Goal: Information Seeking & Learning: Learn about a topic

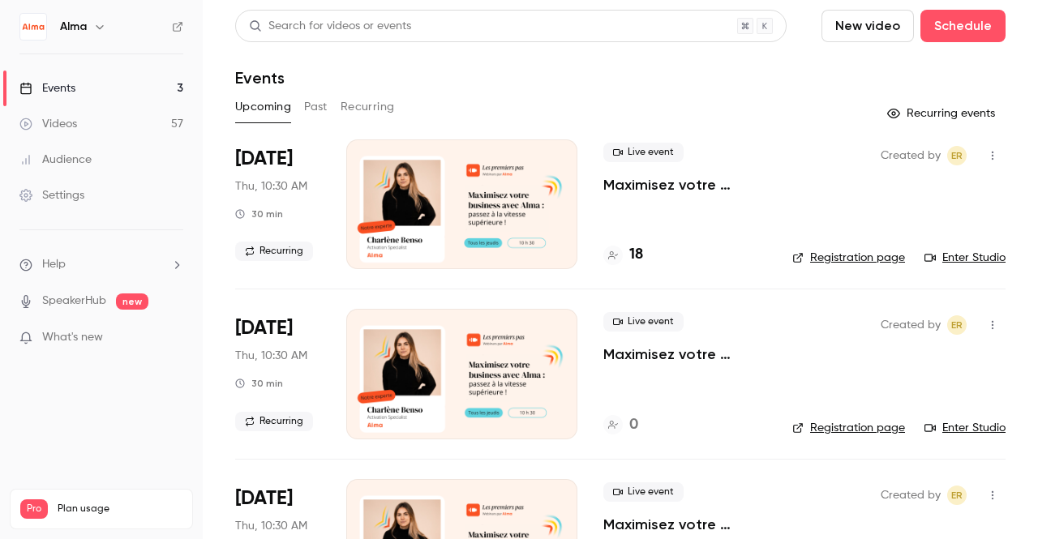
click at [320, 104] on button "Past" at bounding box center [316, 107] width 24 height 26
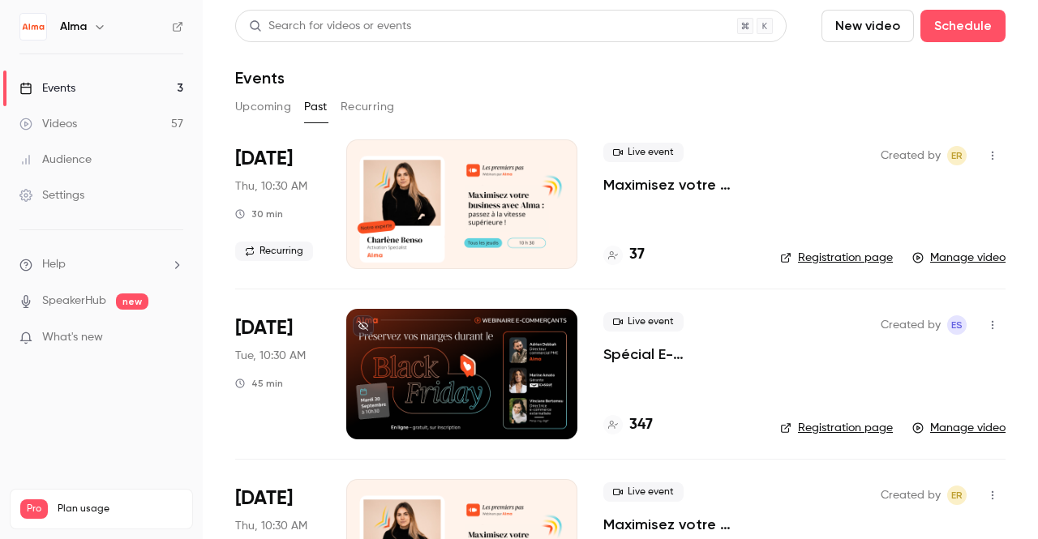
click at [667, 357] on p "Spécial E-commerçants - Sortir de la guerre des prix et préserver ses marges pe…" at bounding box center [678, 354] width 151 height 19
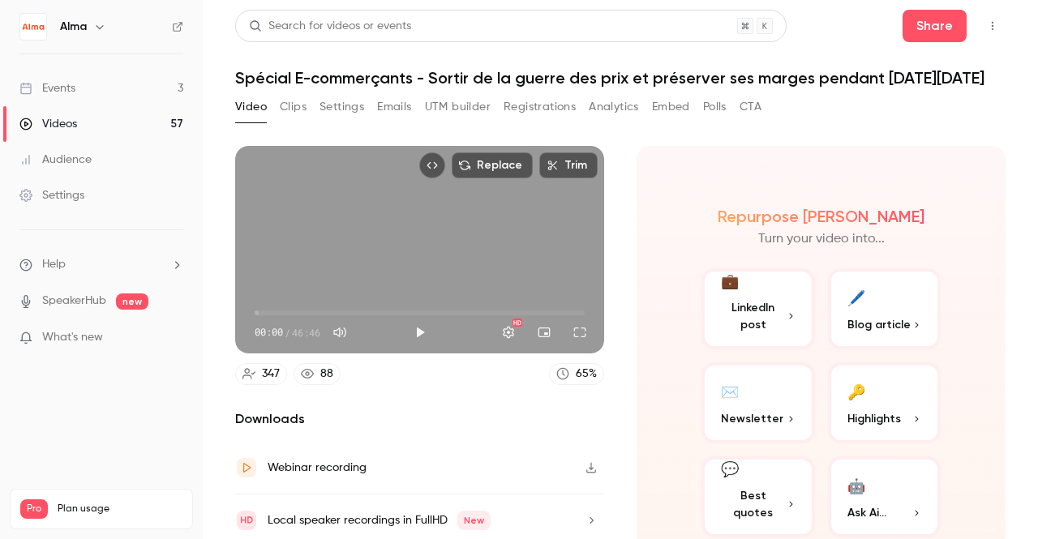
click at [454, 111] on button "UTM builder" at bounding box center [458, 107] width 66 height 26
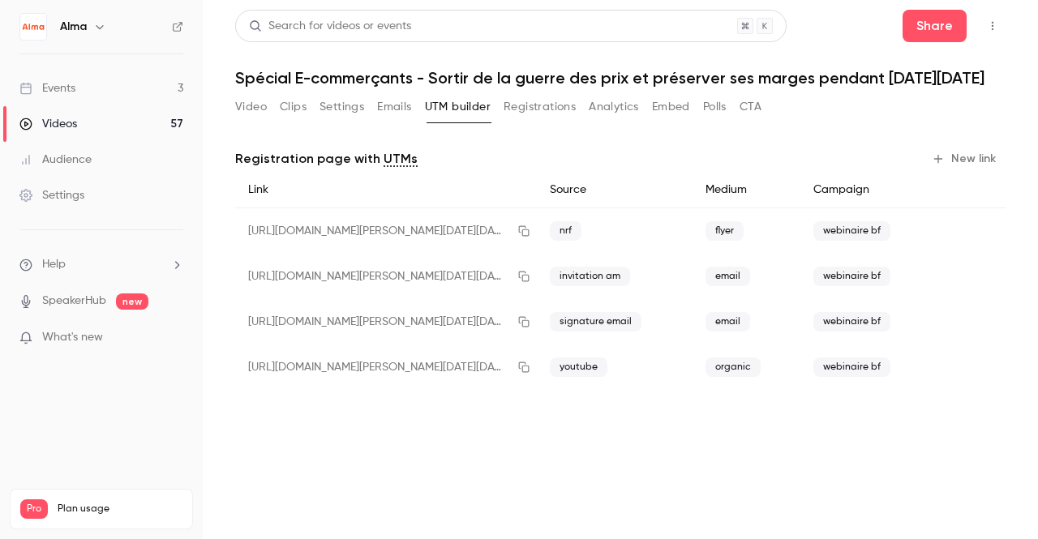
click at [538, 108] on button "Registrations" at bounding box center [540, 107] width 72 height 26
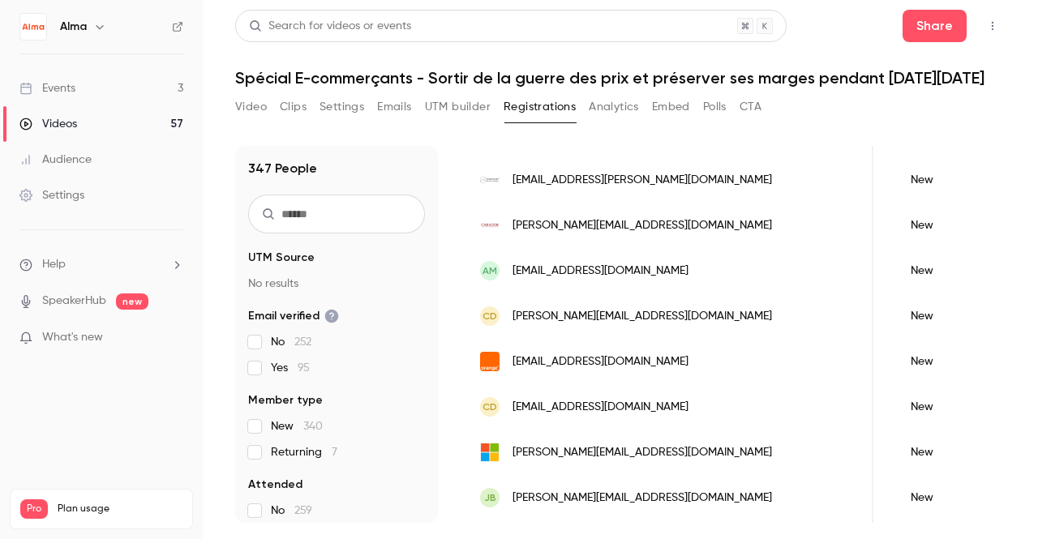
scroll to position [549, 0]
